Goal: Task Accomplishment & Management: Manage account settings

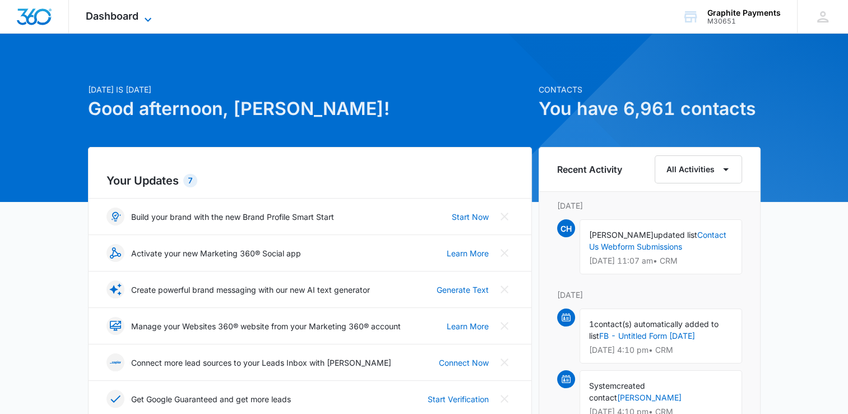
click at [148, 18] on icon at bounding box center [147, 19] width 13 height 13
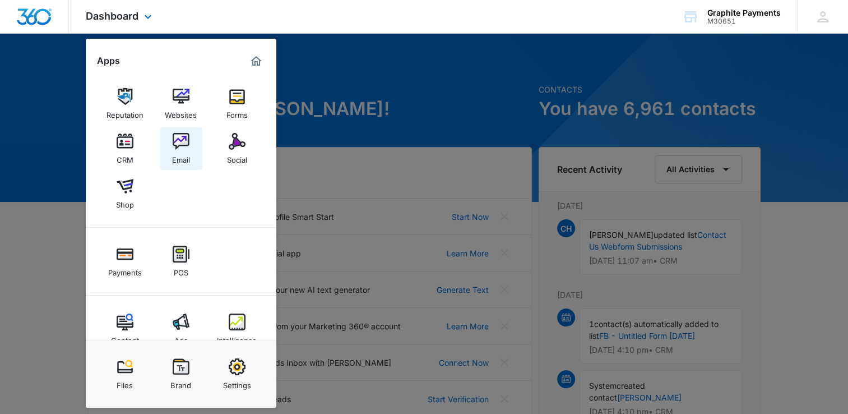
click at [183, 137] on img at bounding box center [181, 141] width 17 height 17
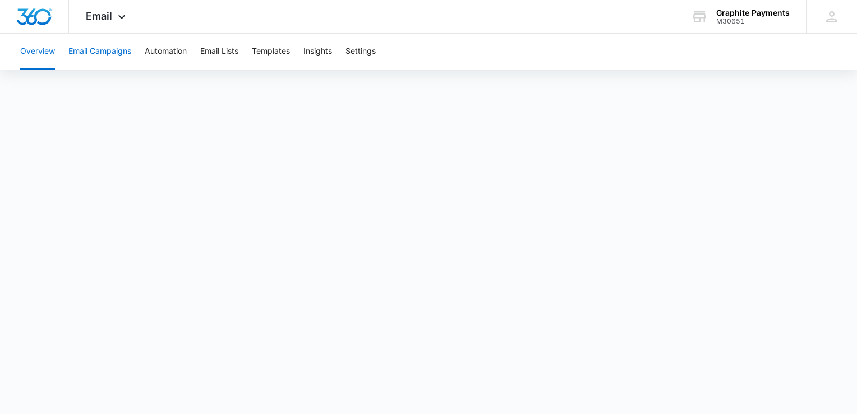
click at [117, 54] on button "Email Campaigns" at bounding box center [99, 52] width 63 height 36
click at [119, 18] on icon at bounding box center [121, 19] width 7 height 4
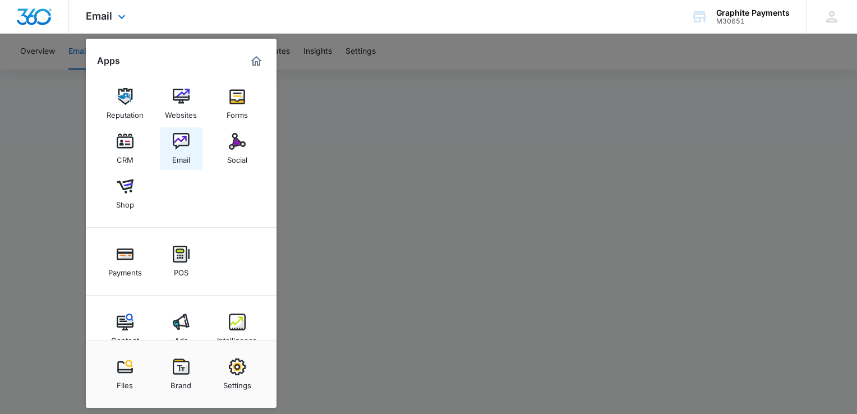
click at [178, 147] on img at bounding box center [181, 141] width 17 height 17
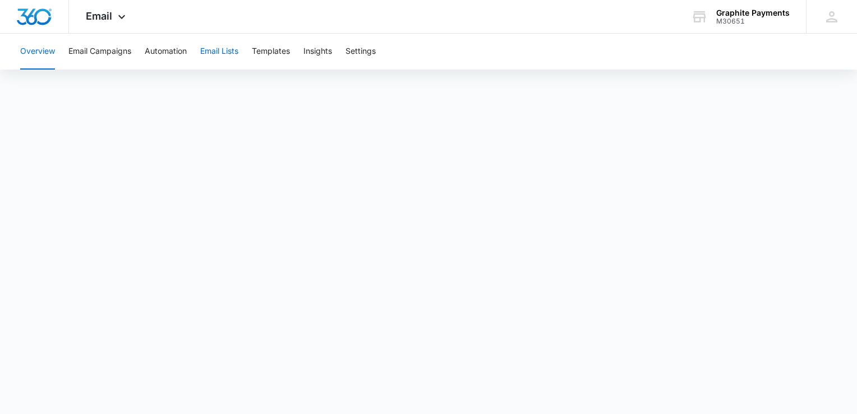
click at [222, 52] on button "Email Lists" at bounding box center [219, 52] width 38 height 36
